Goal: Check status: Check status

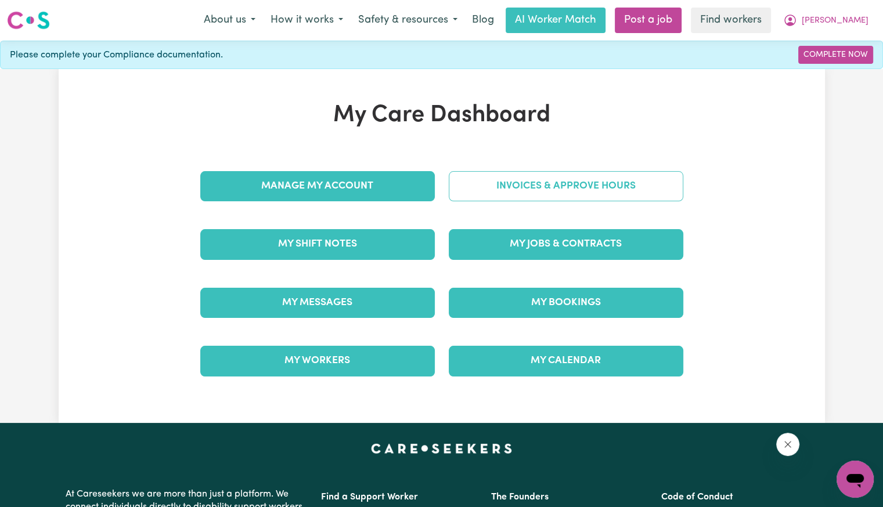
click at [488, 195] on link "Invoices & Approve Hours" at bounding box center [566, 186] width 235 height 30
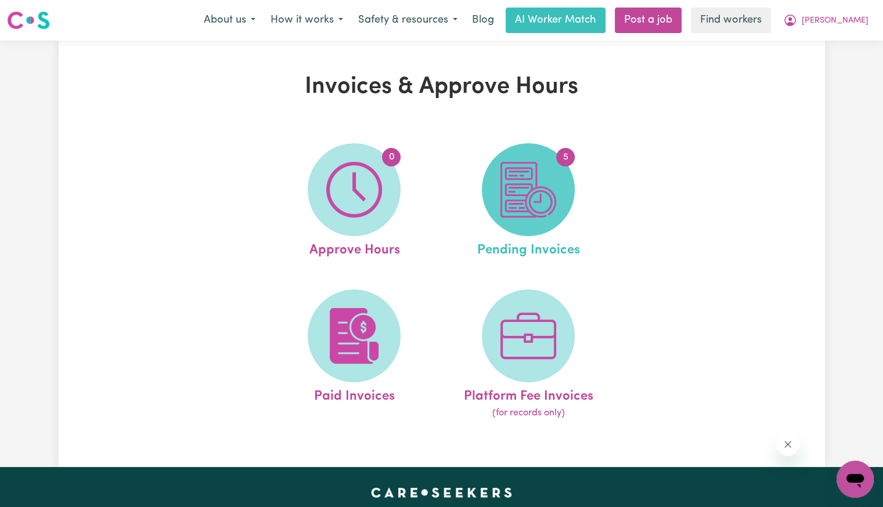
click at [532, 189] on img at bounding box center [528, 190] width 56 height 56
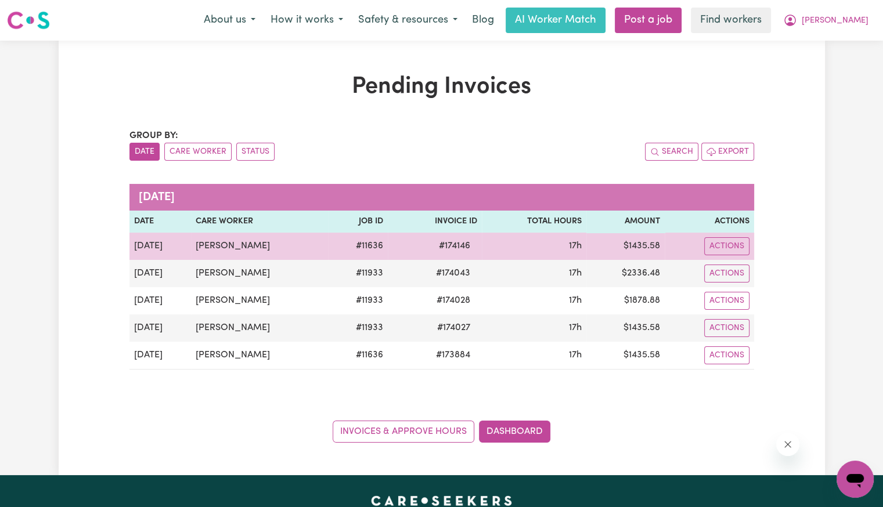
click at [453, 249] on span "# 174146" at bounding box center [454, 246] width 45 height 14
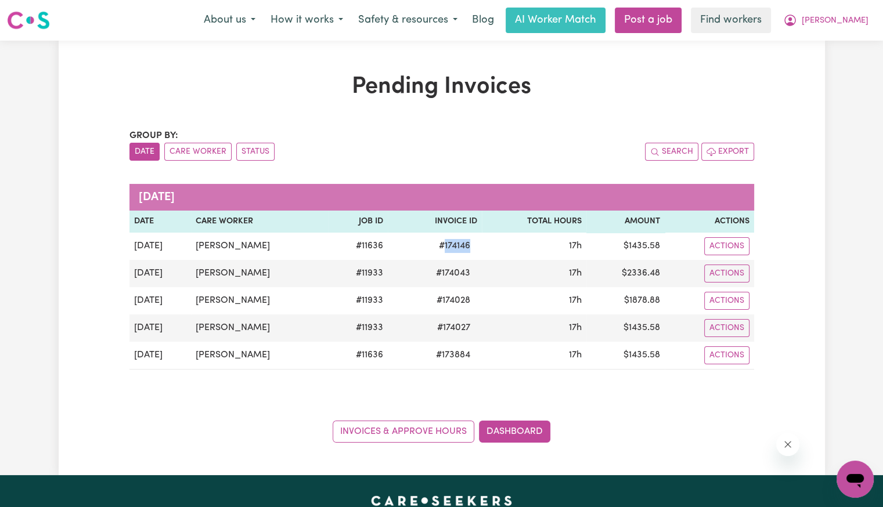
copy span "174146"
